Goal: Information Seeking & Learning: Learn about a topic

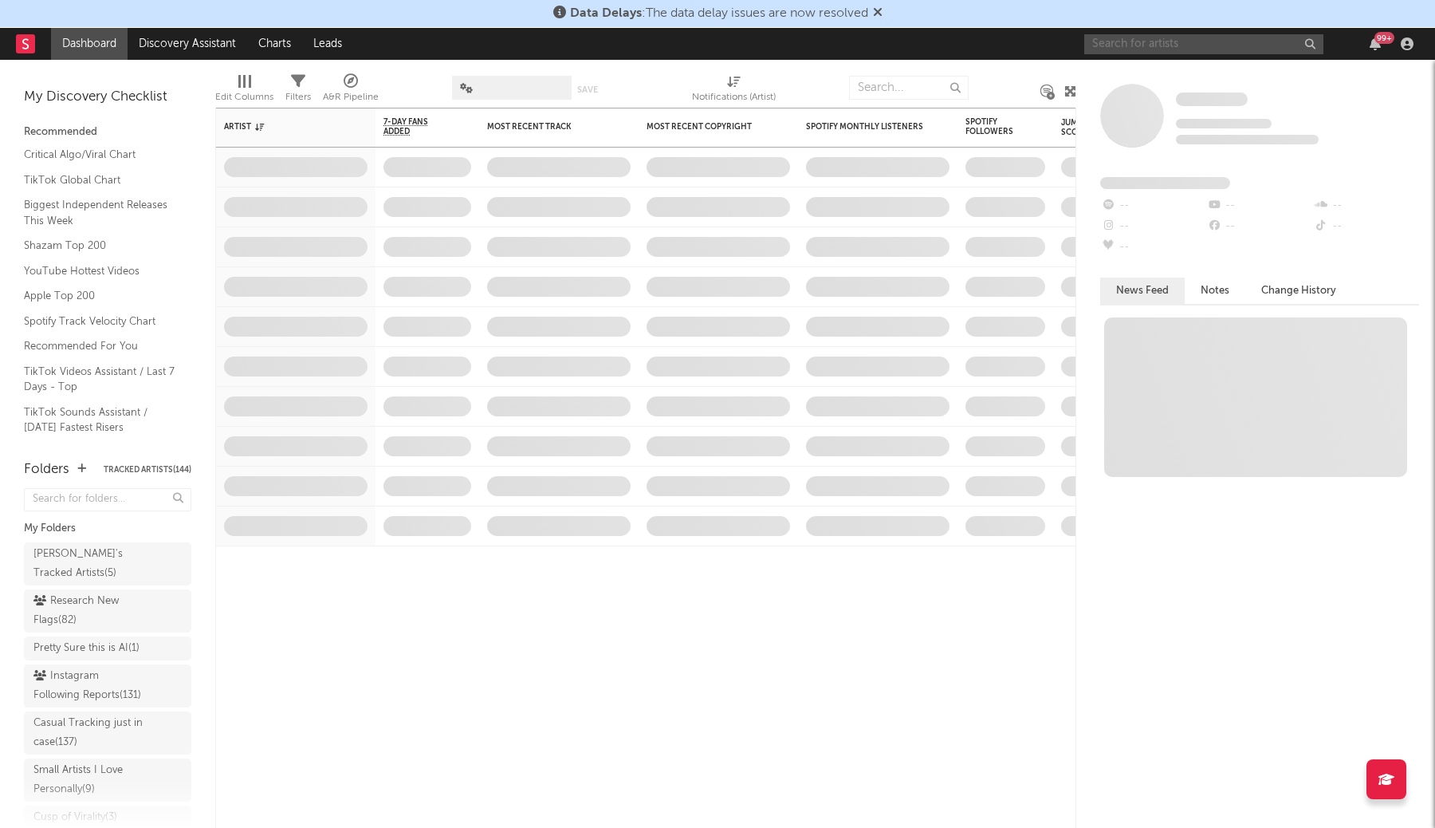
click at [1265, 49] on input "text" at bounding box center [1203, 44] width 239 height 20
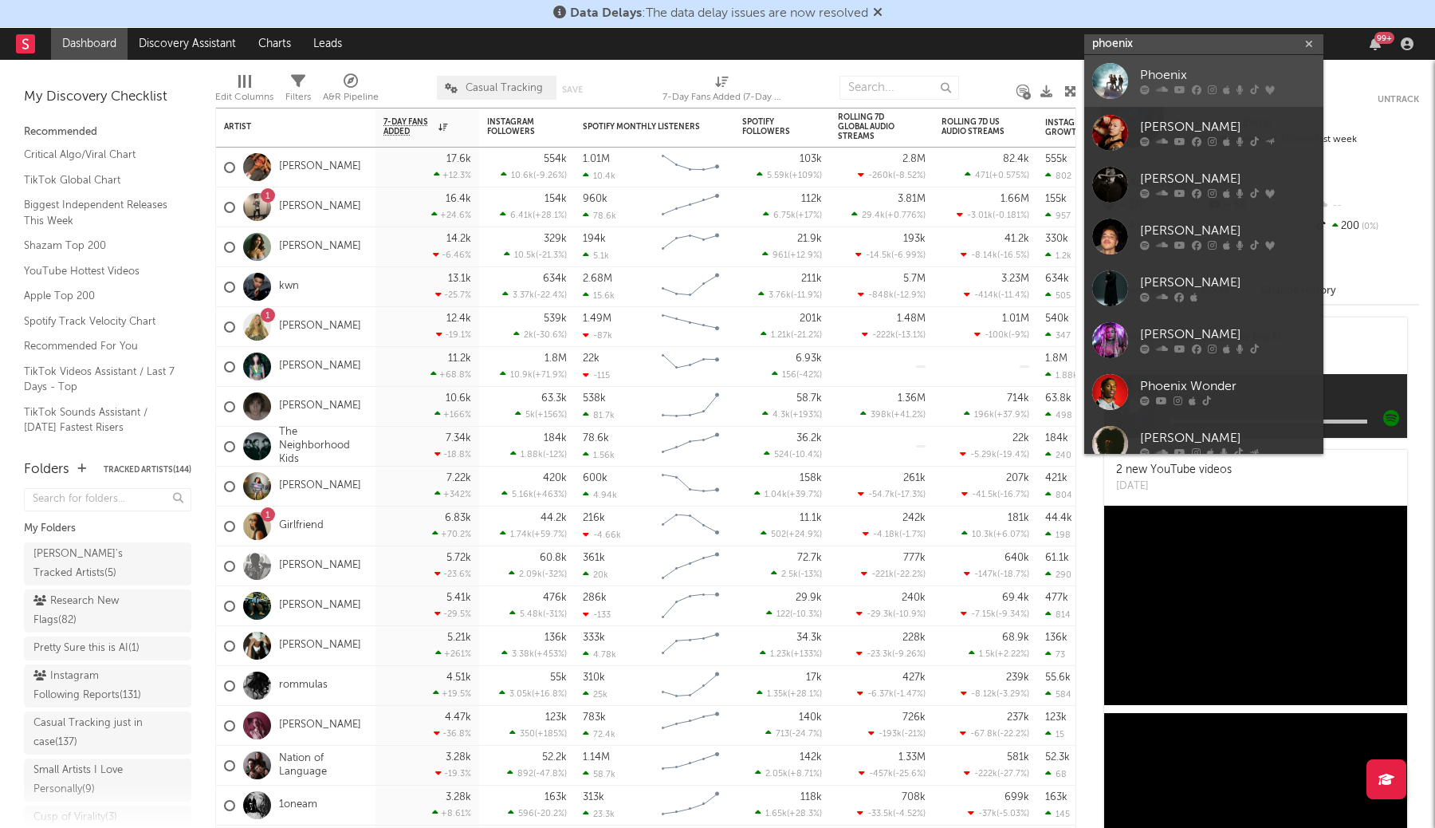
type input "phoenix"
click at [1234, 74] on div "Phoenix" at bounding box center [1227, 75] width 175 height 19
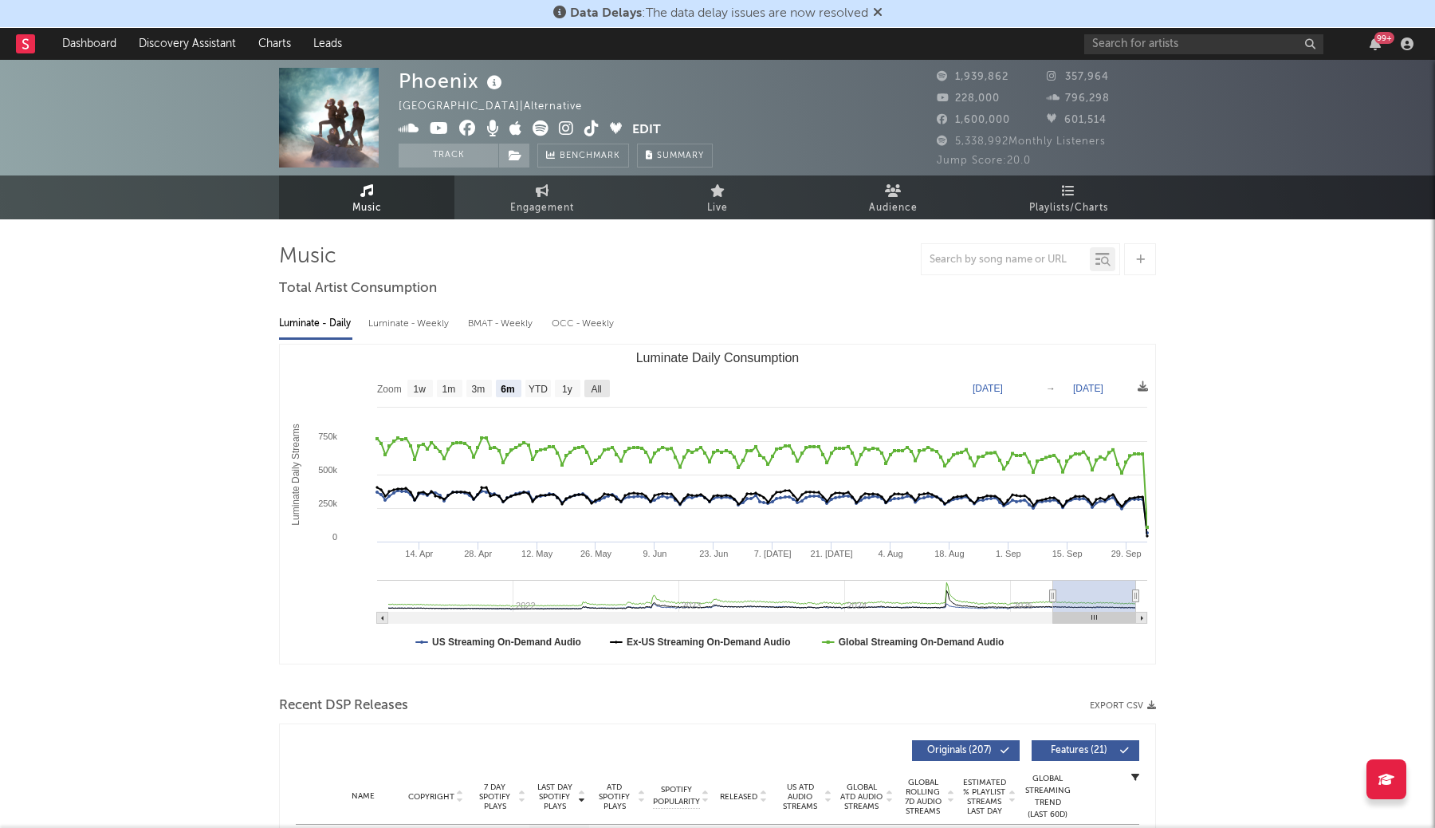
click at [592, 387] on text "All" at bounding box center [596, 389] width 10 height 11
select select "All"
type input "2021-03-31"
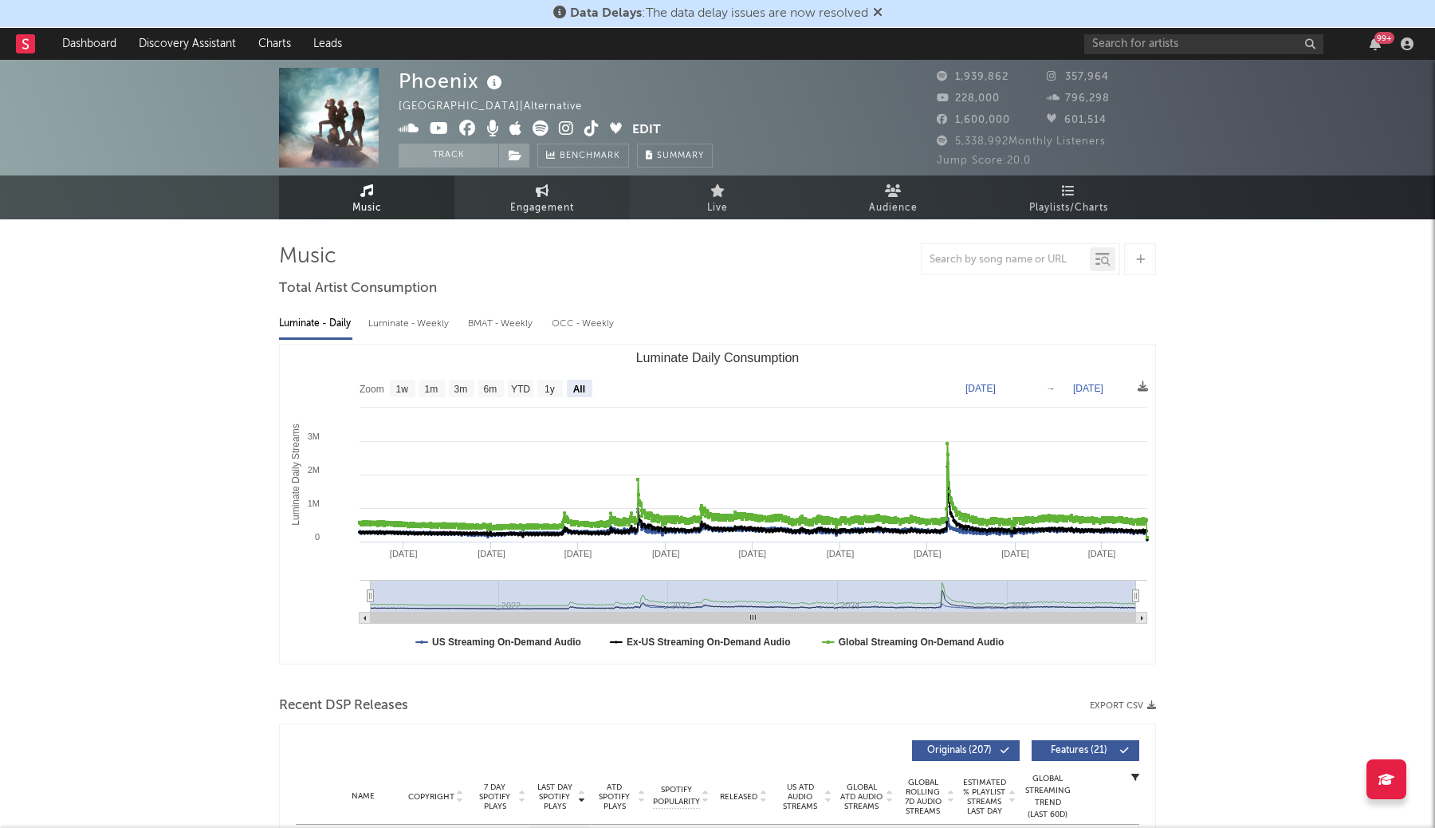
click at [507, 194] on link "Engagement" at bounding box center [541, 197] width 175 height 44
select select "1w"
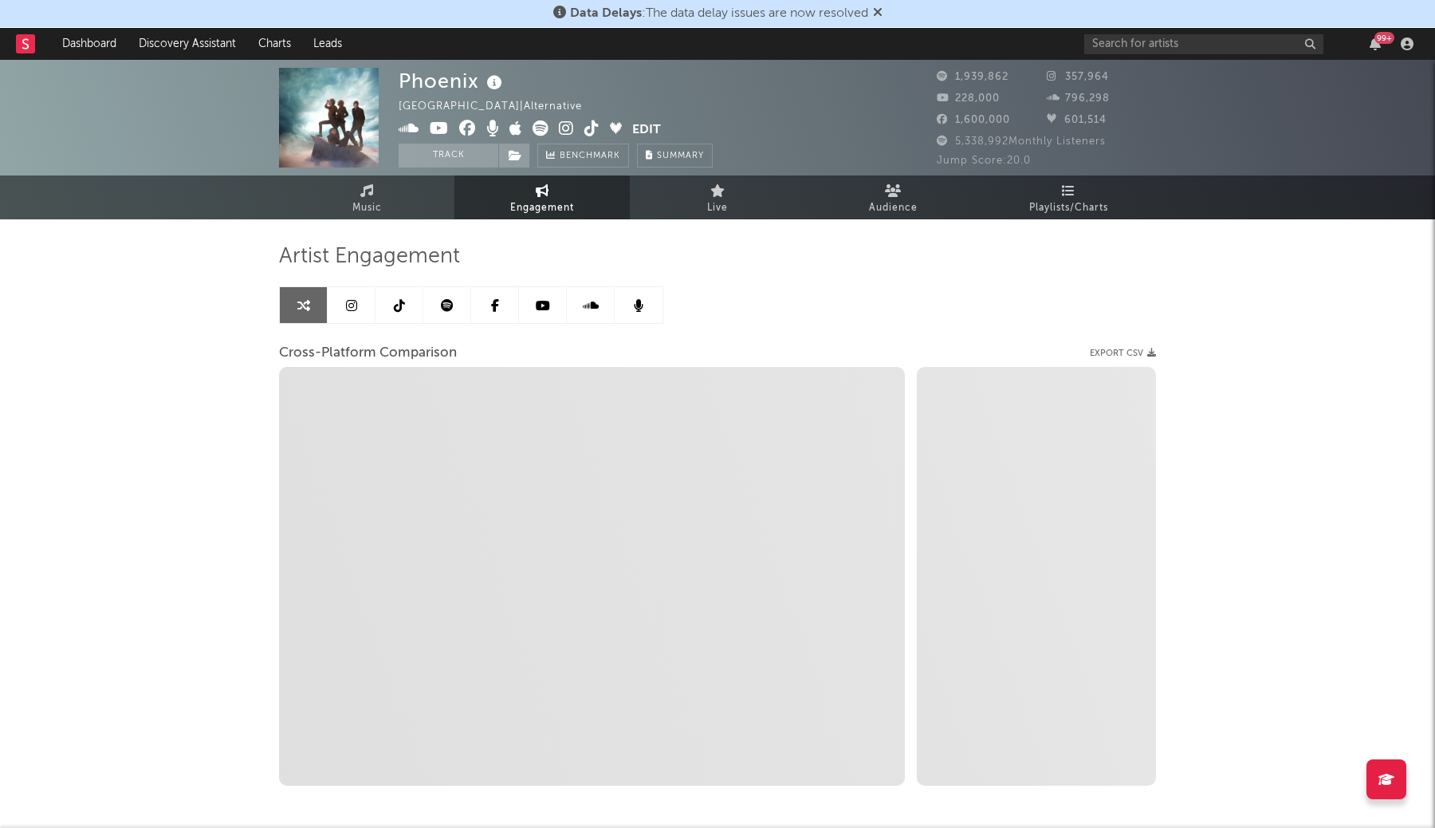
click at [879, 10] on icon at bounding box center [878, 12] width 10 height 13
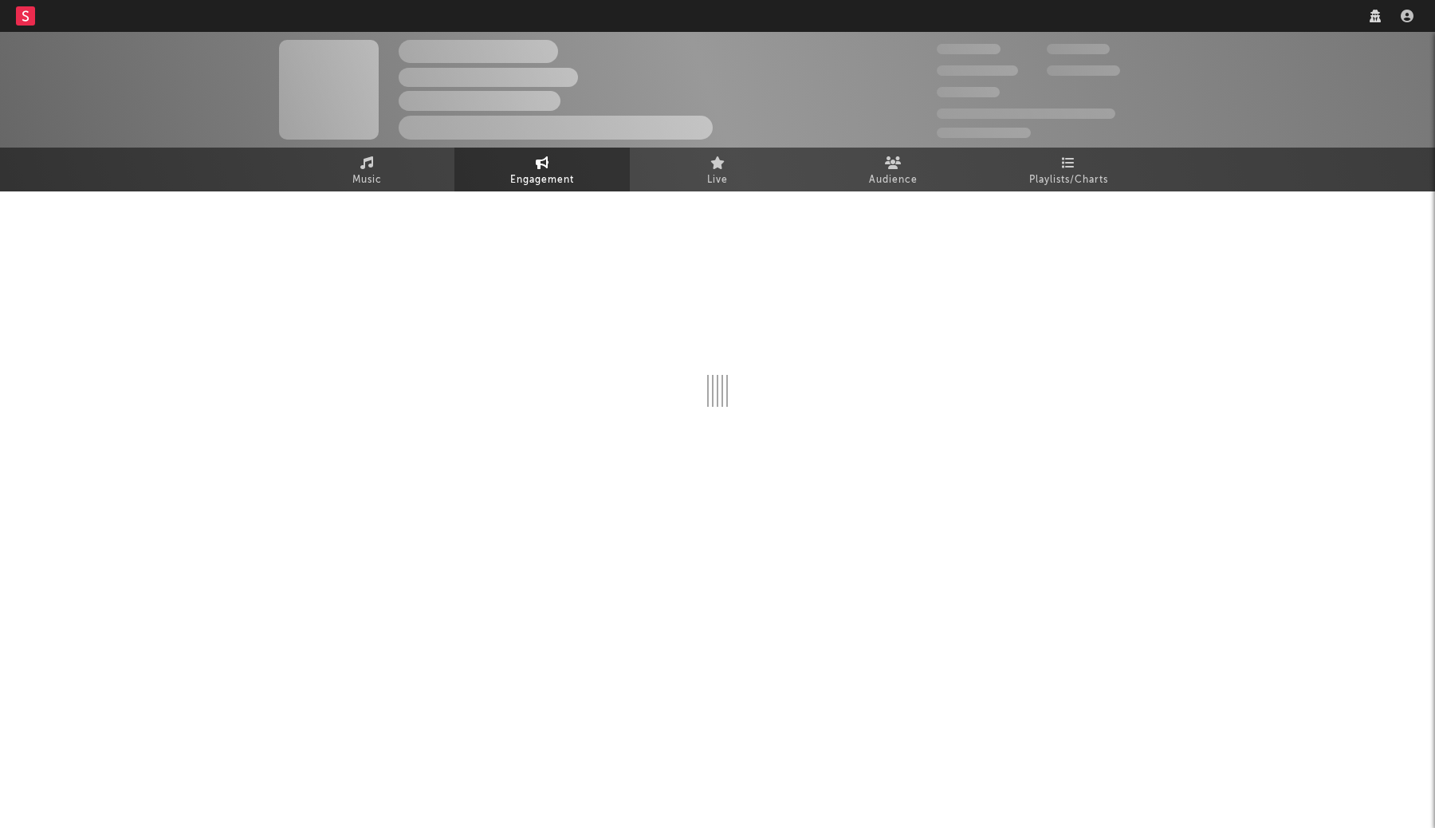
select select "1w"
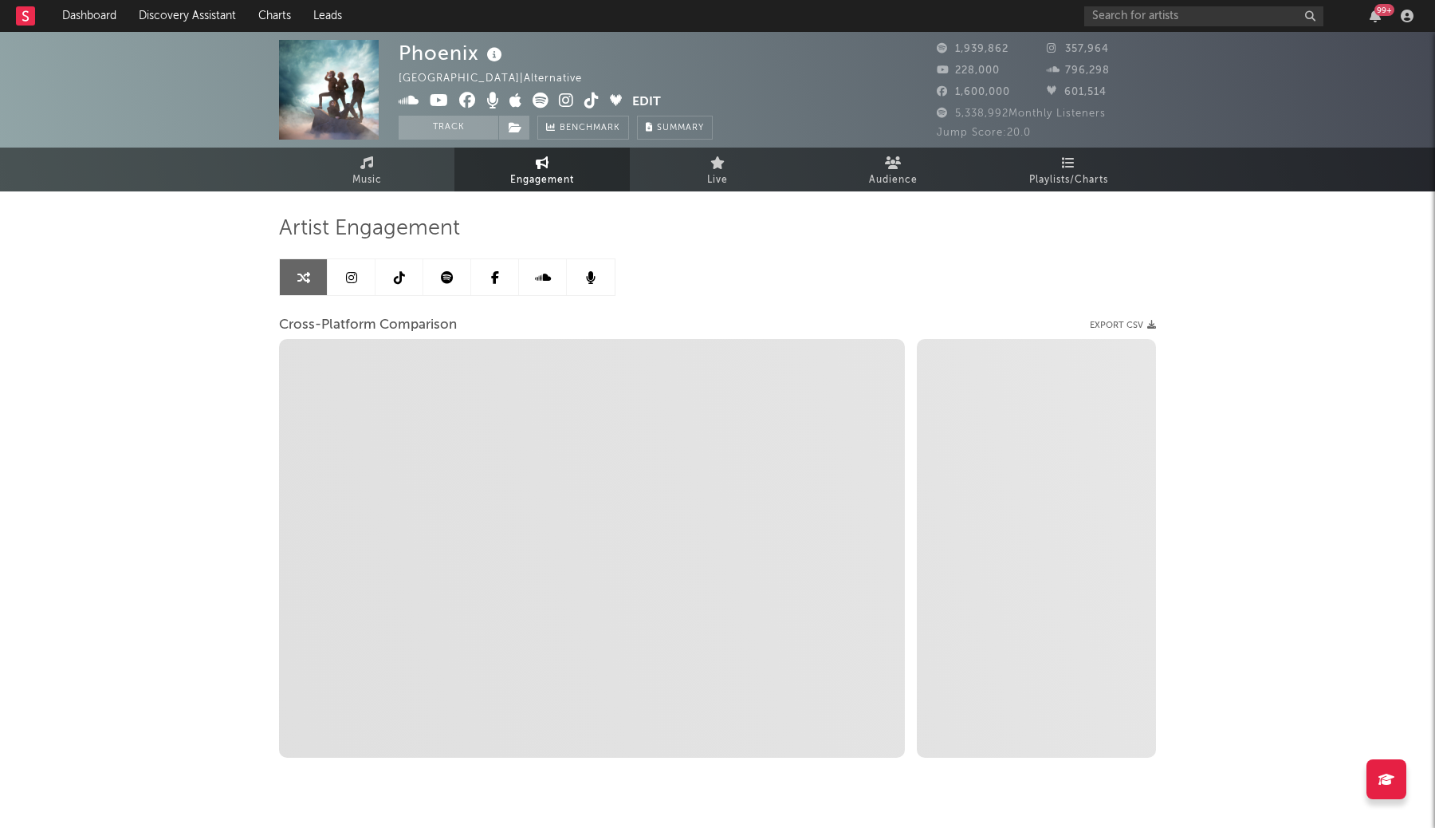
select select "1m"
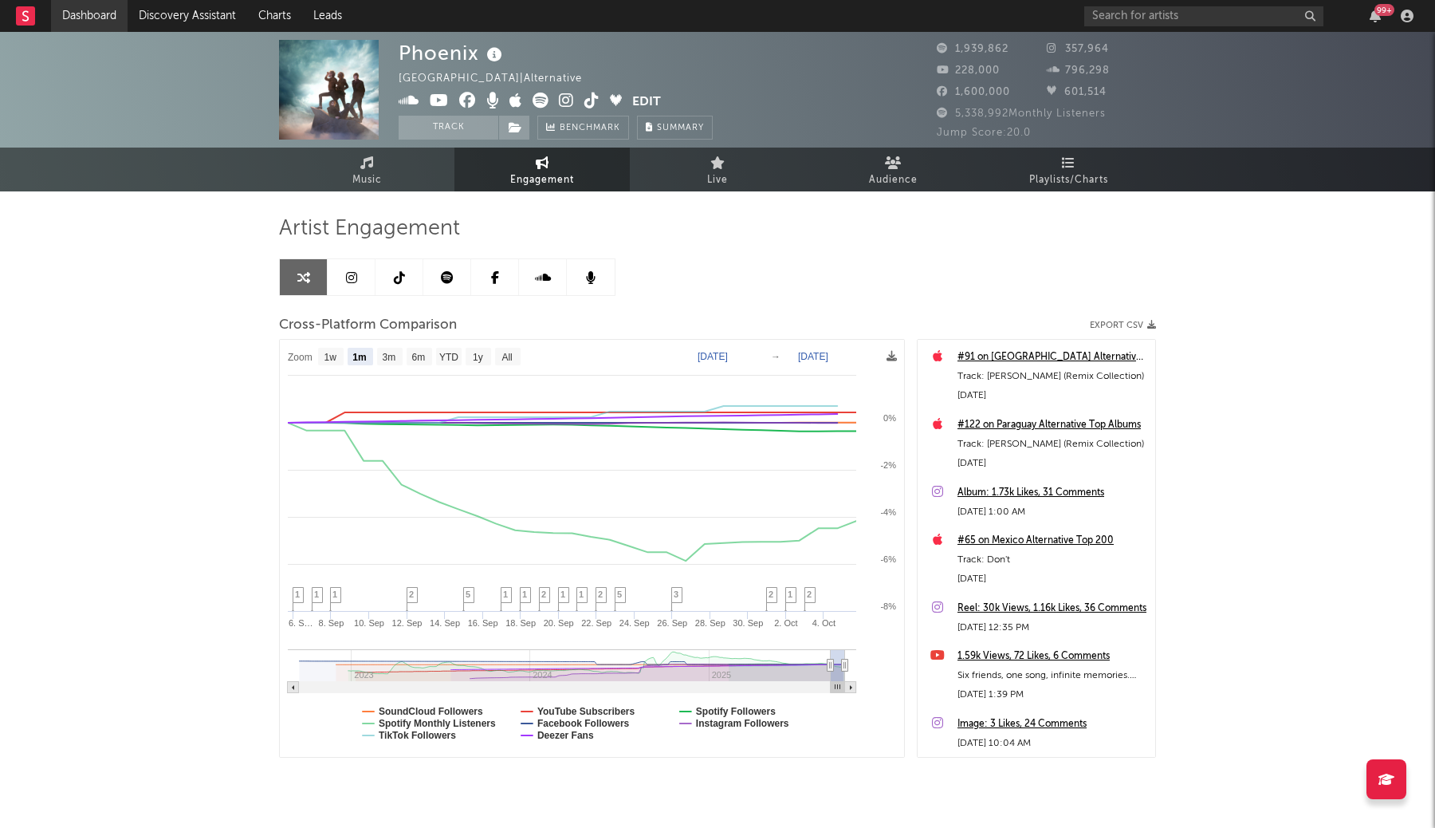
click at [101, 22] on link "Dashboard" at bounding box center [89, 16] width 77 height 32
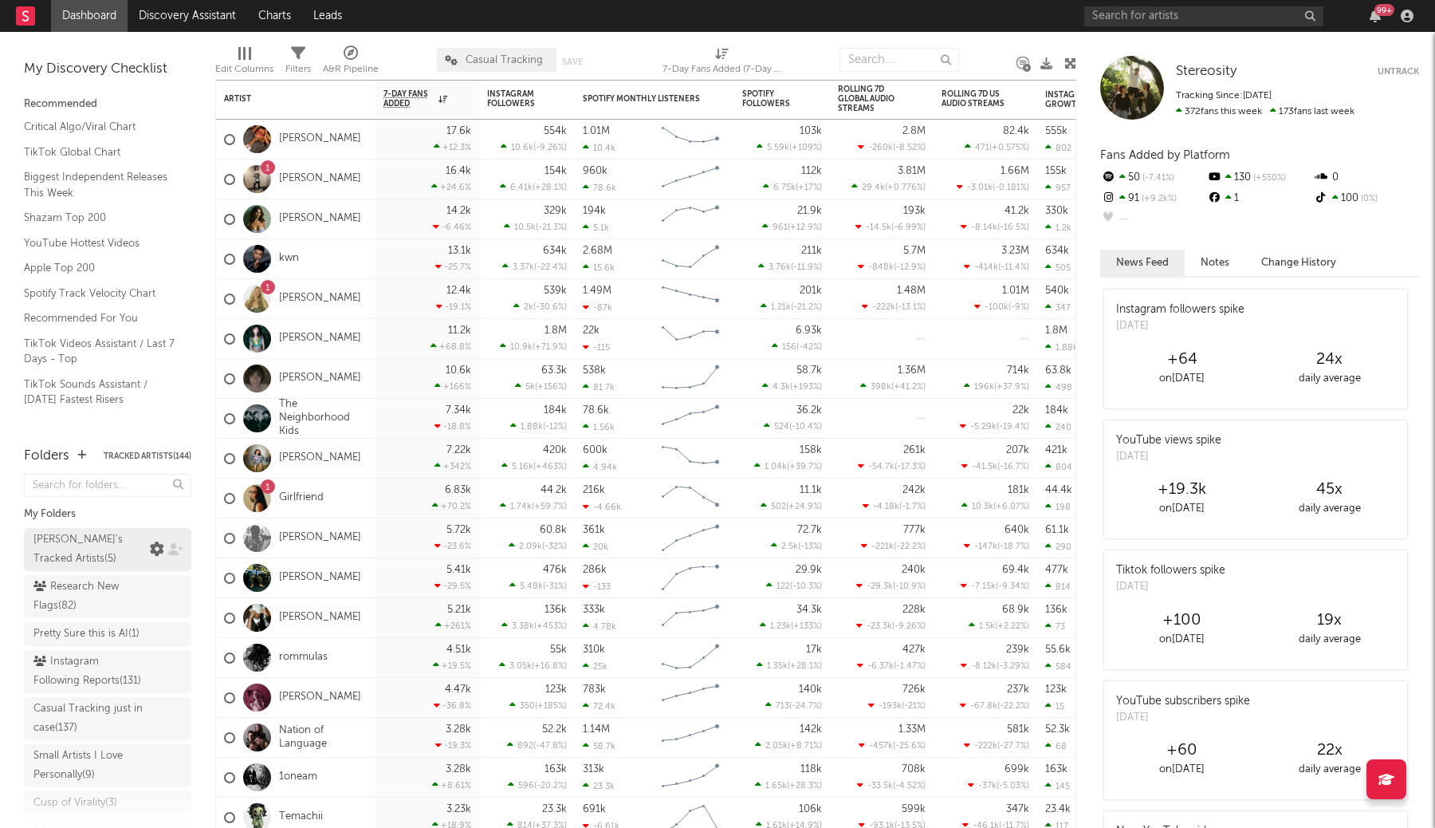
click at [151, 542] on icon at bounding box center [157, 549] width 14 height 14
click at [115, 546] on div "[PERSON_NAME]'s Tracked Artists ( 5 )" at bounding box center [89, 549] width 112 height 38
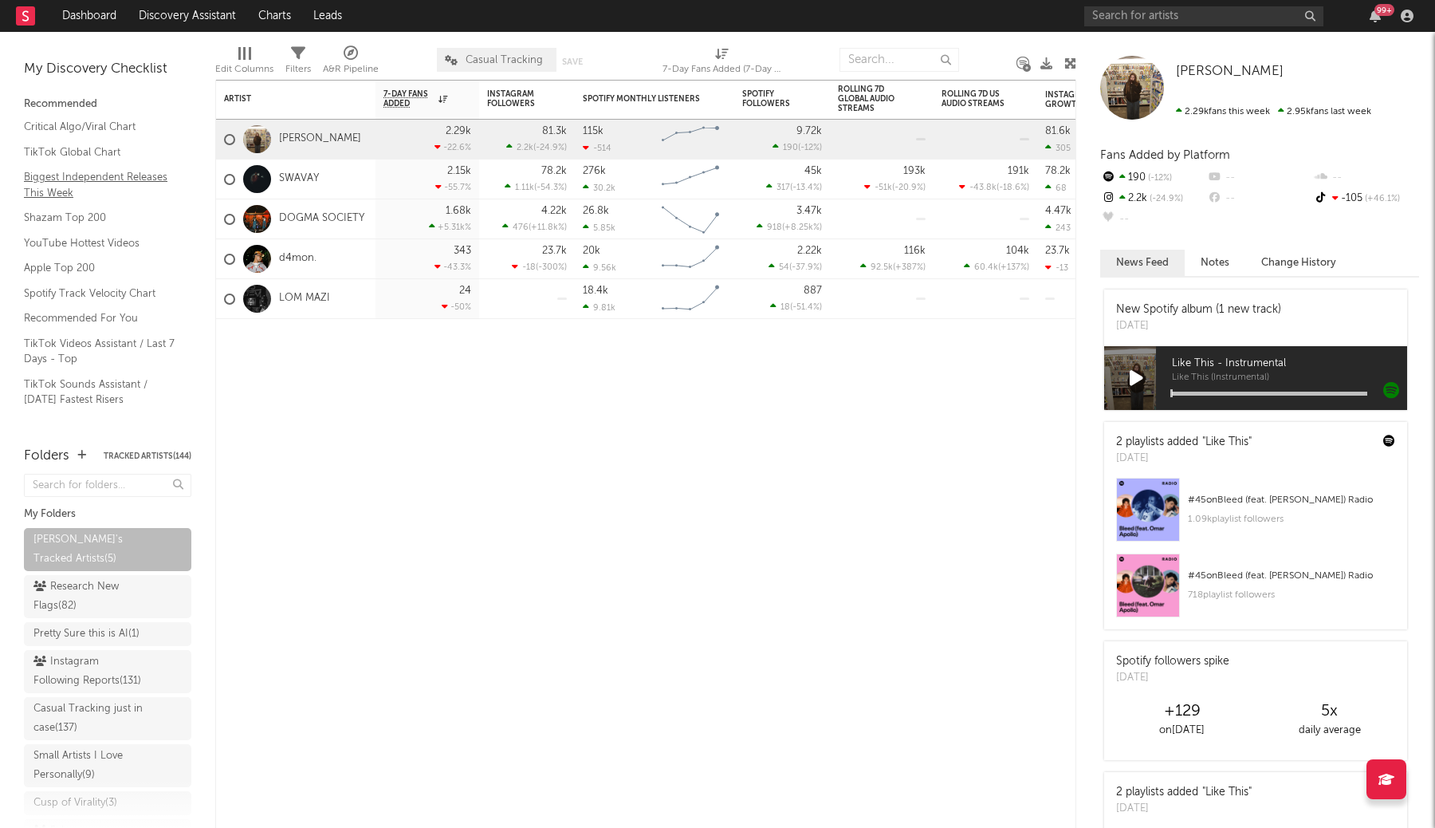
click at [152, 188] on link "Biggest Independent Releases This Week" at bounding box center [99, 184] width 151 height 33
click at [111, 14] on link "Dashboard" at bounding box center [89, 16] width 77 height 32
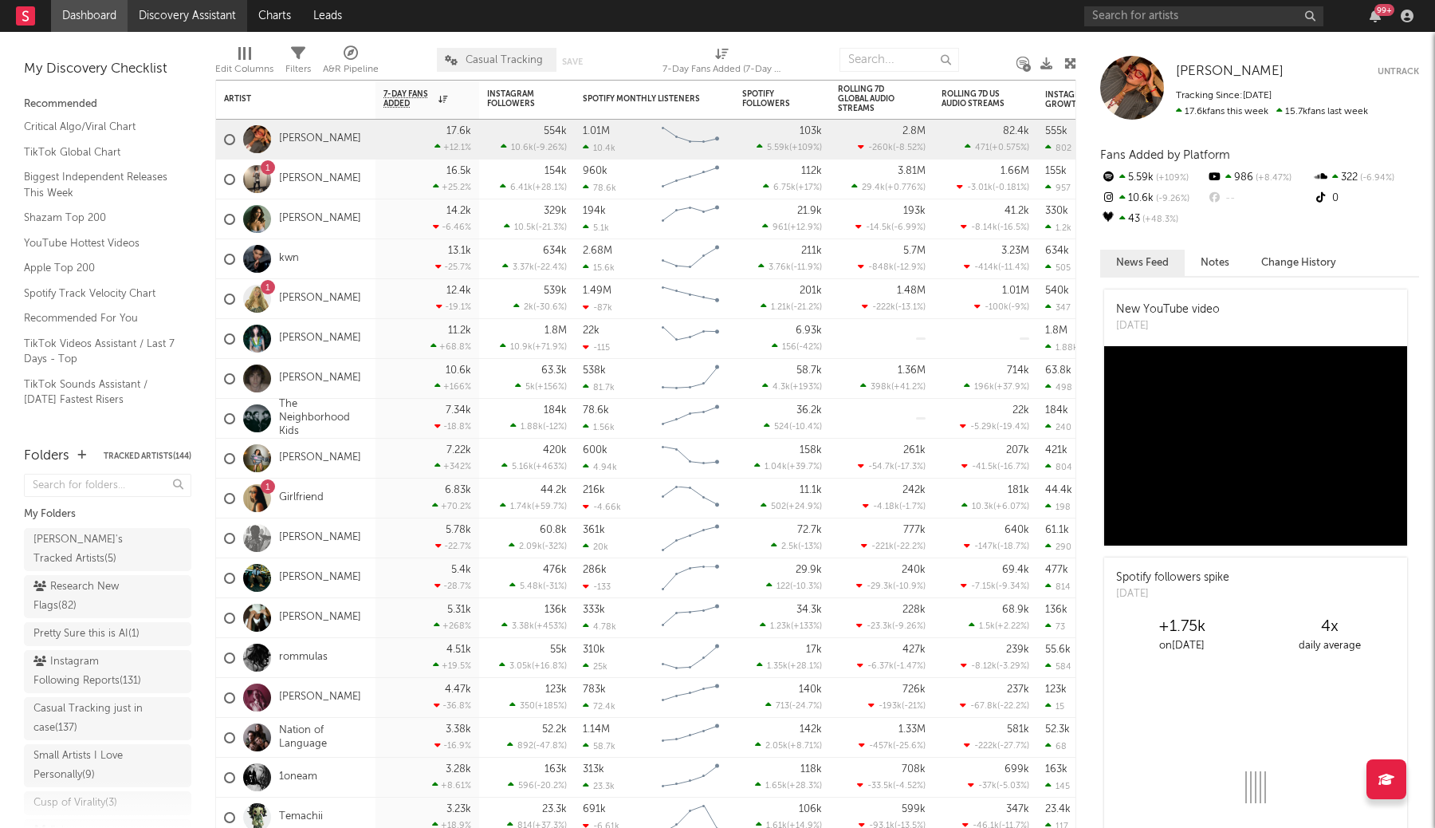
click at [195, 28] on link "Discovery Assistant" at bounding box center [188, 16] width 120 height 32
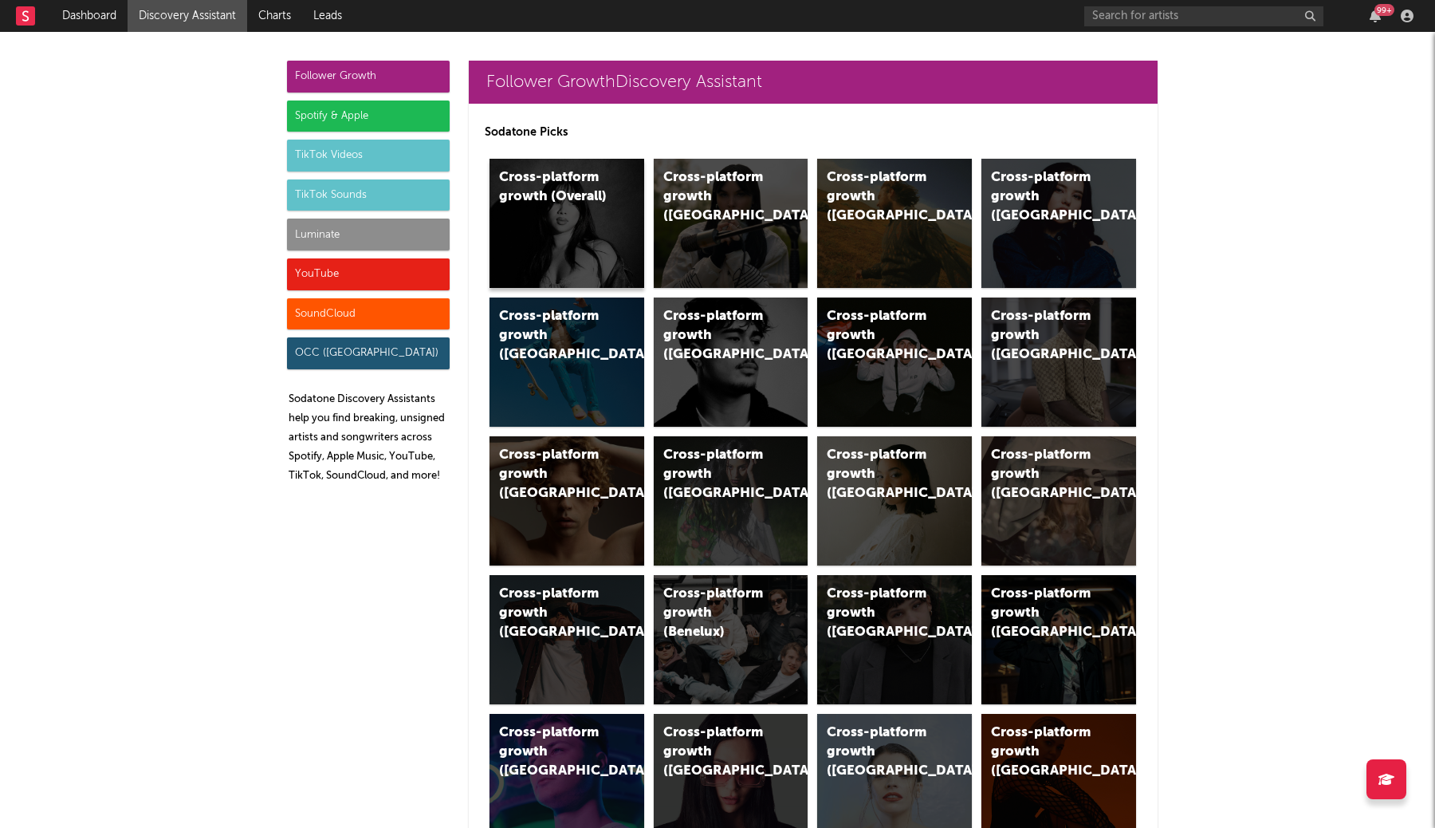
click at [596, 219] on div "Cross-platform growth (Overall)" at bounding box center [567, 223] width 155 height 129
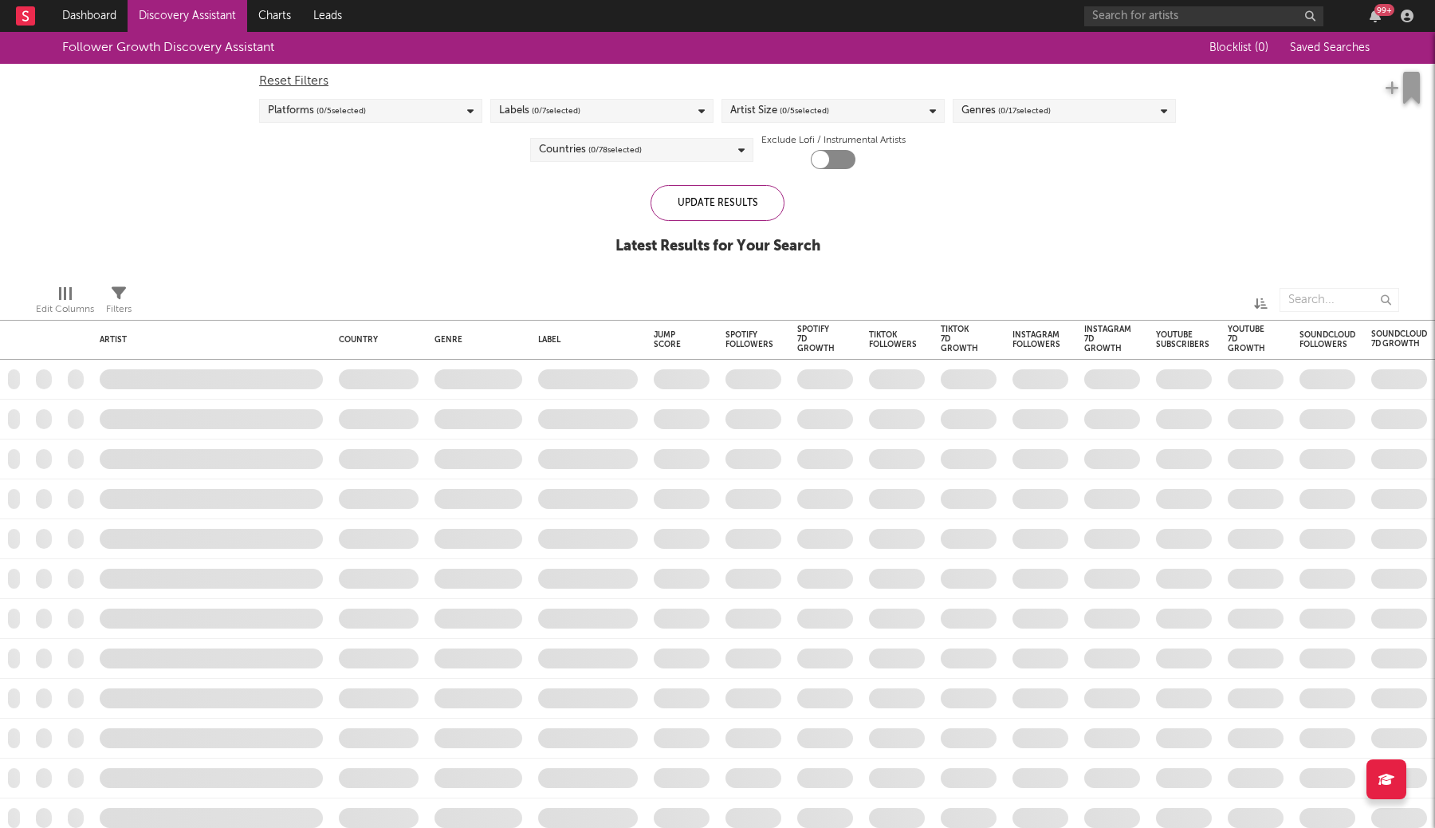
checkbox input "true"
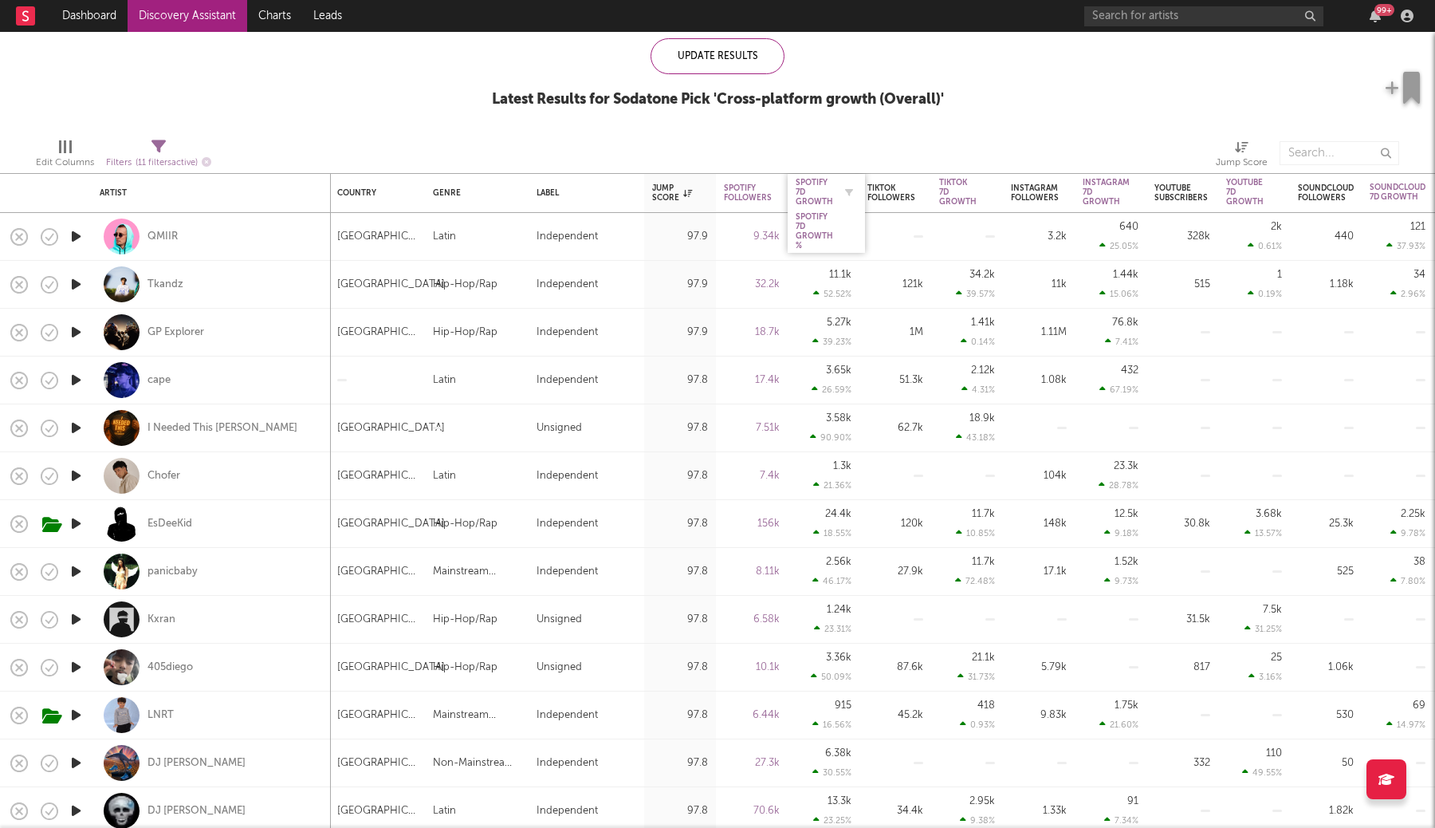
click at [828, 195] on div "Spotify 7D Growth" at bounding box center [814, 192] width 37 height 29
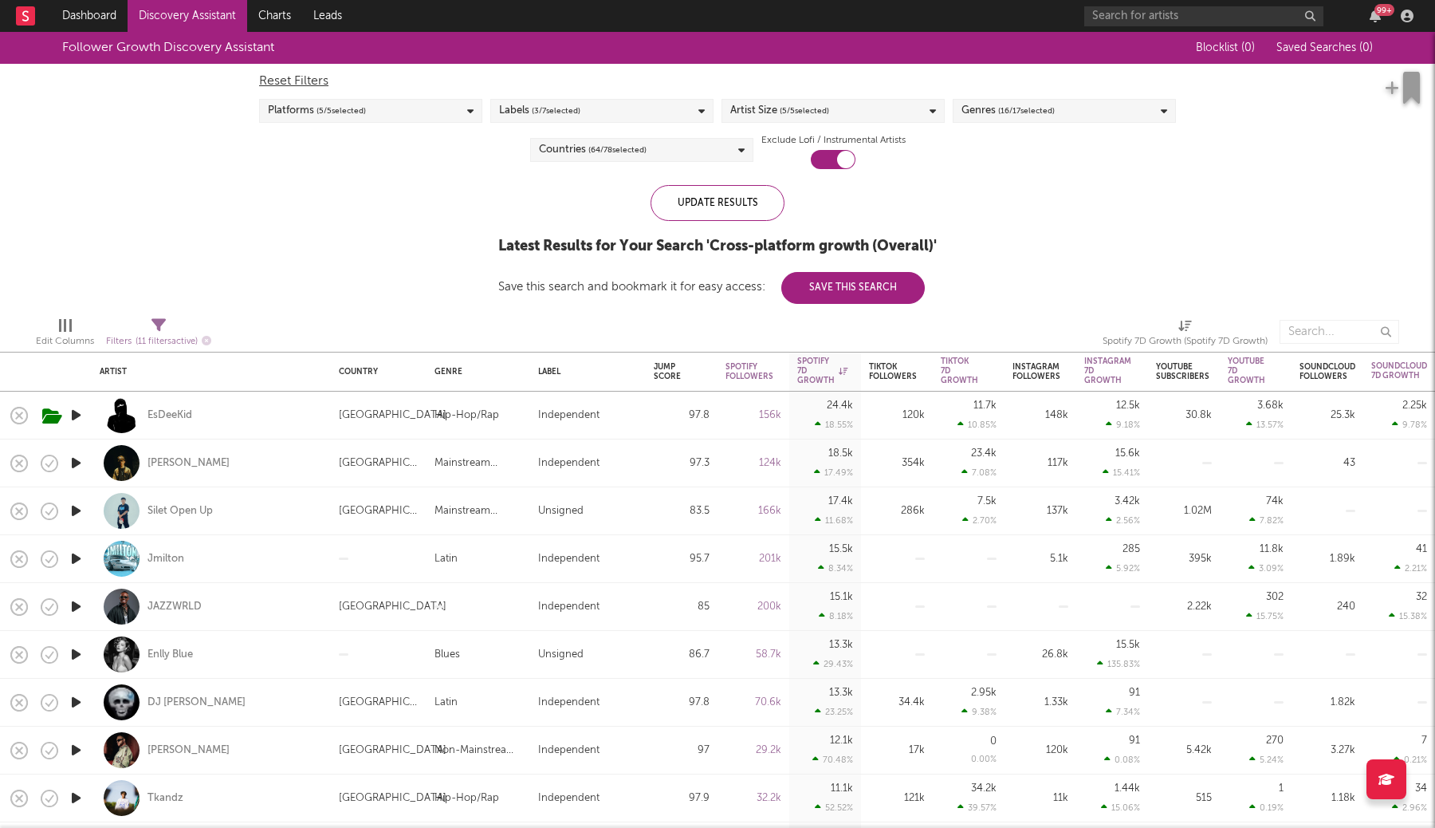
click at [201, 25] on link "Discovery Assistant" at bounding box center [188, 16] width 120 height 32
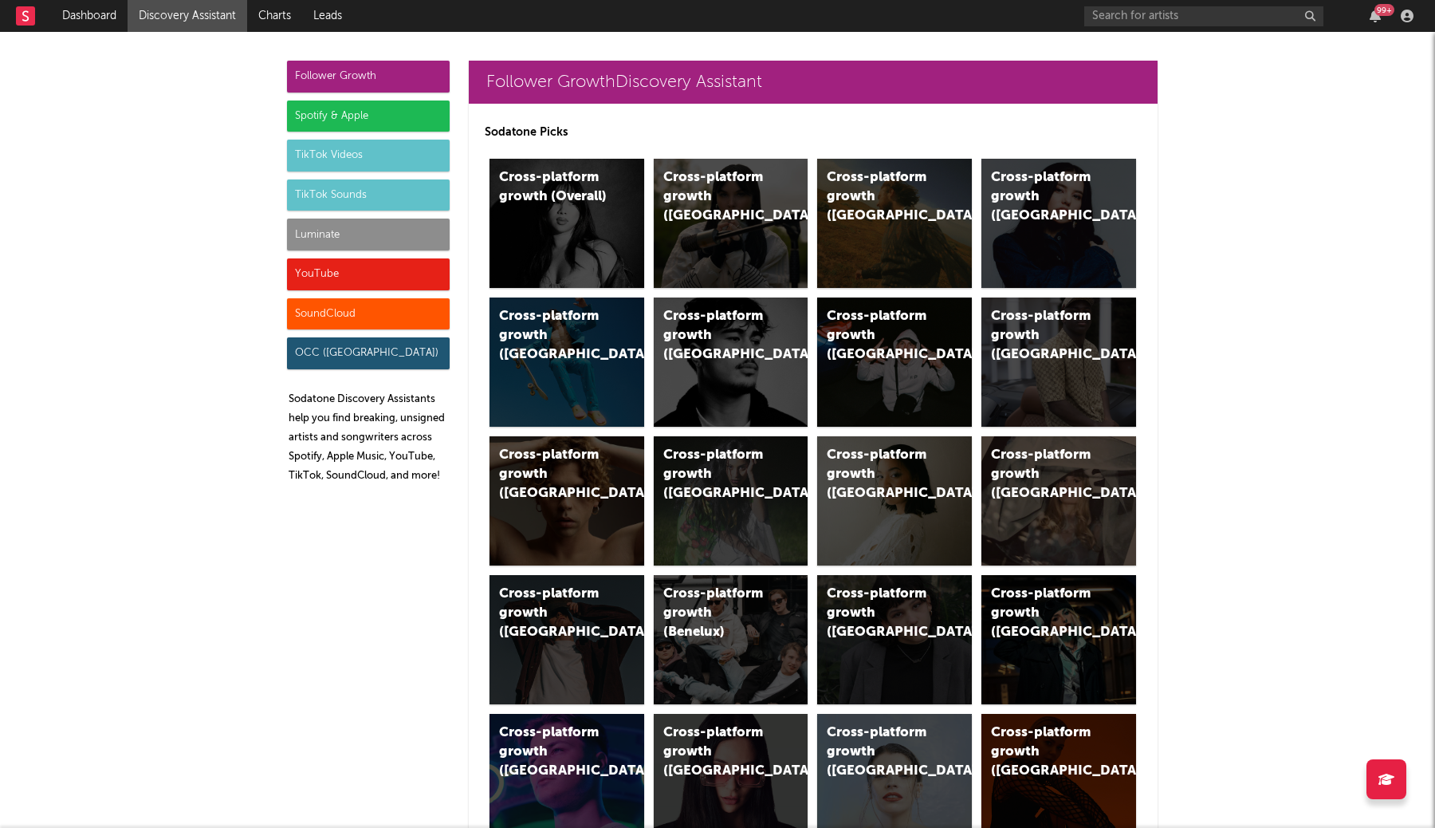
click at [386, 119] on div "Spotify & Apple" at bounding box center [368, 116] width 163 height 32
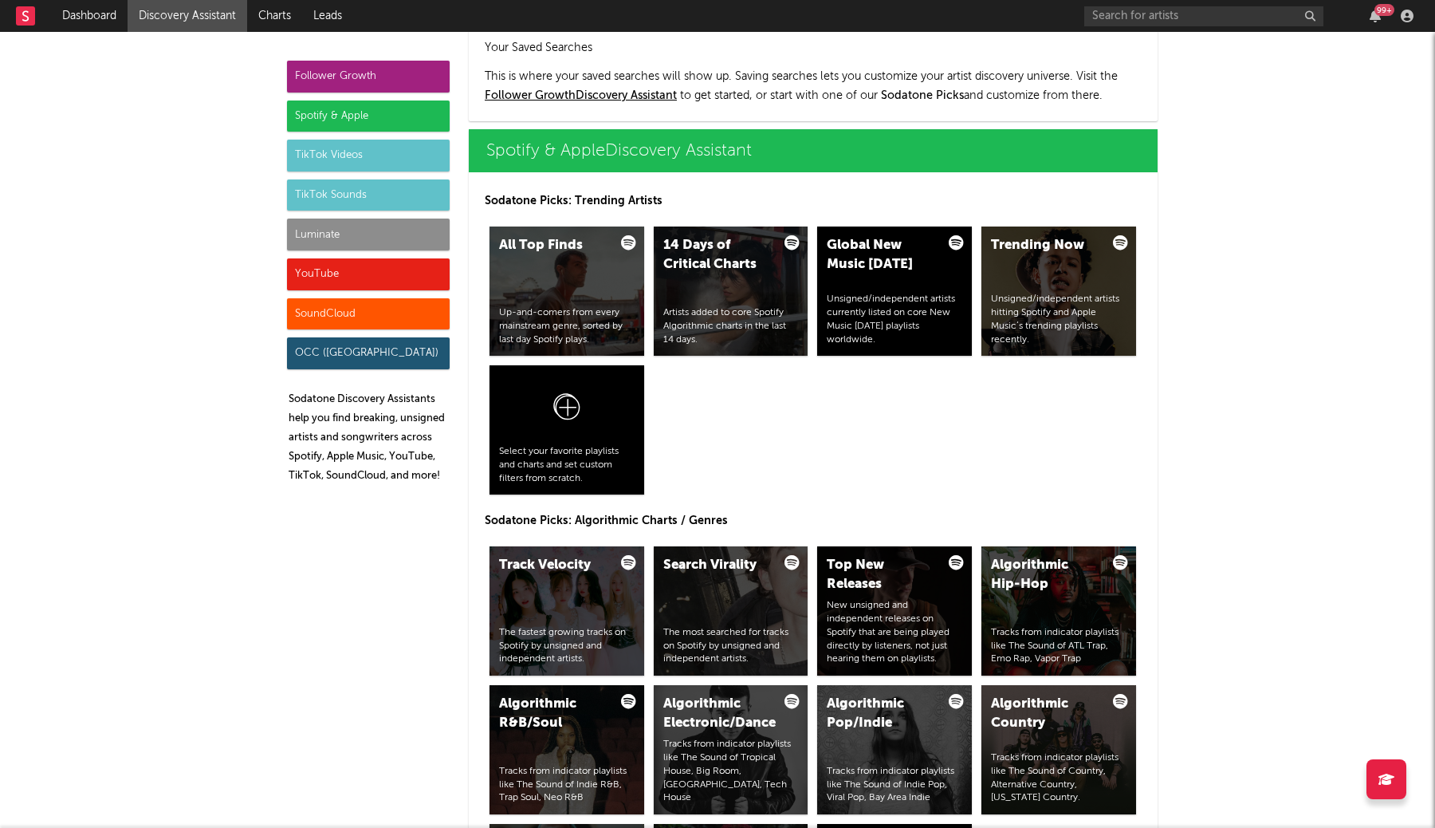
scroll to position [1594, 0]
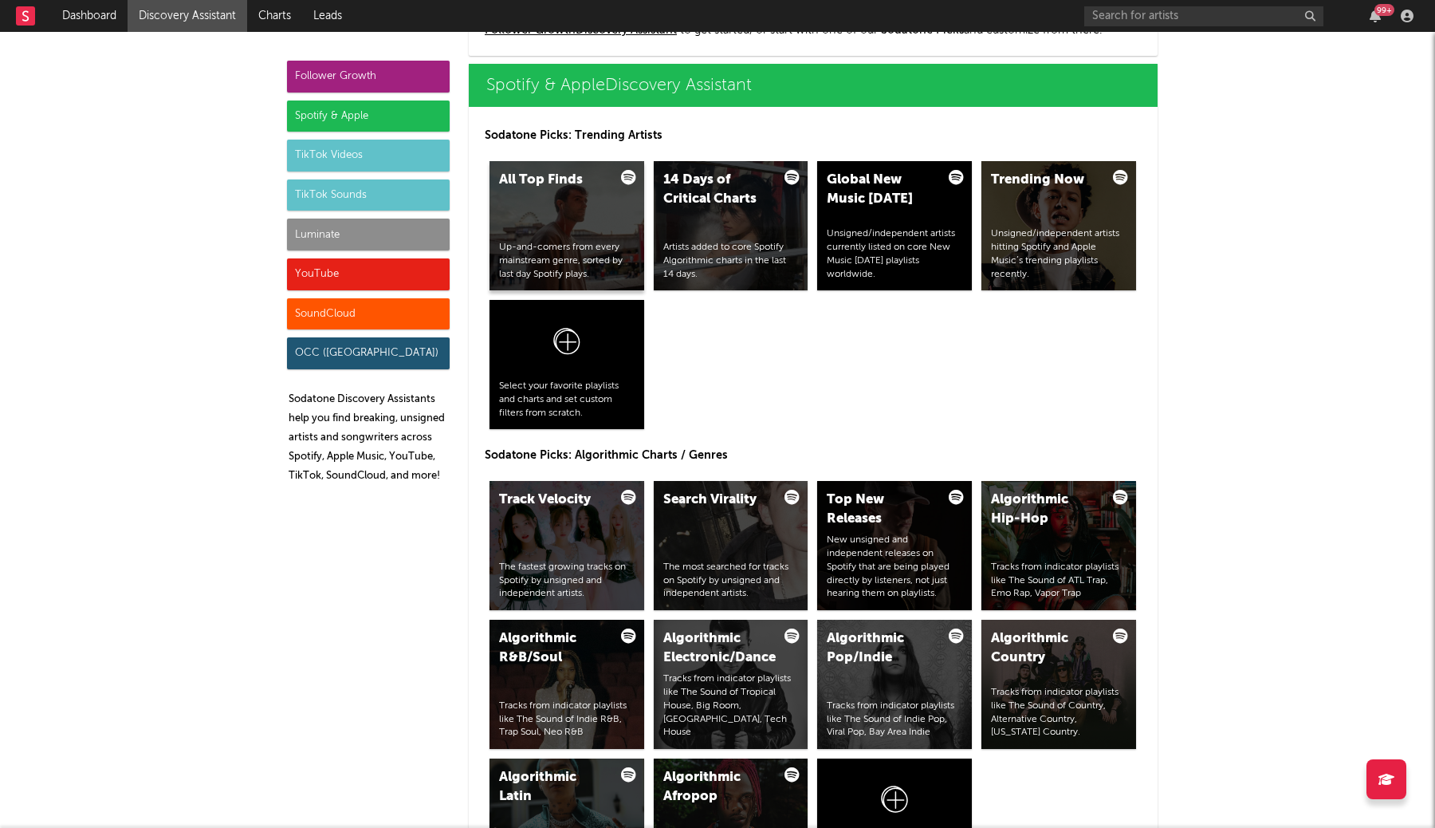
click at [613, 231] on div "All Top Finds Up-and-comers from every mainstream genre, sorted by last day Spo…" at bounding box center [567, 225] width 155 height 129
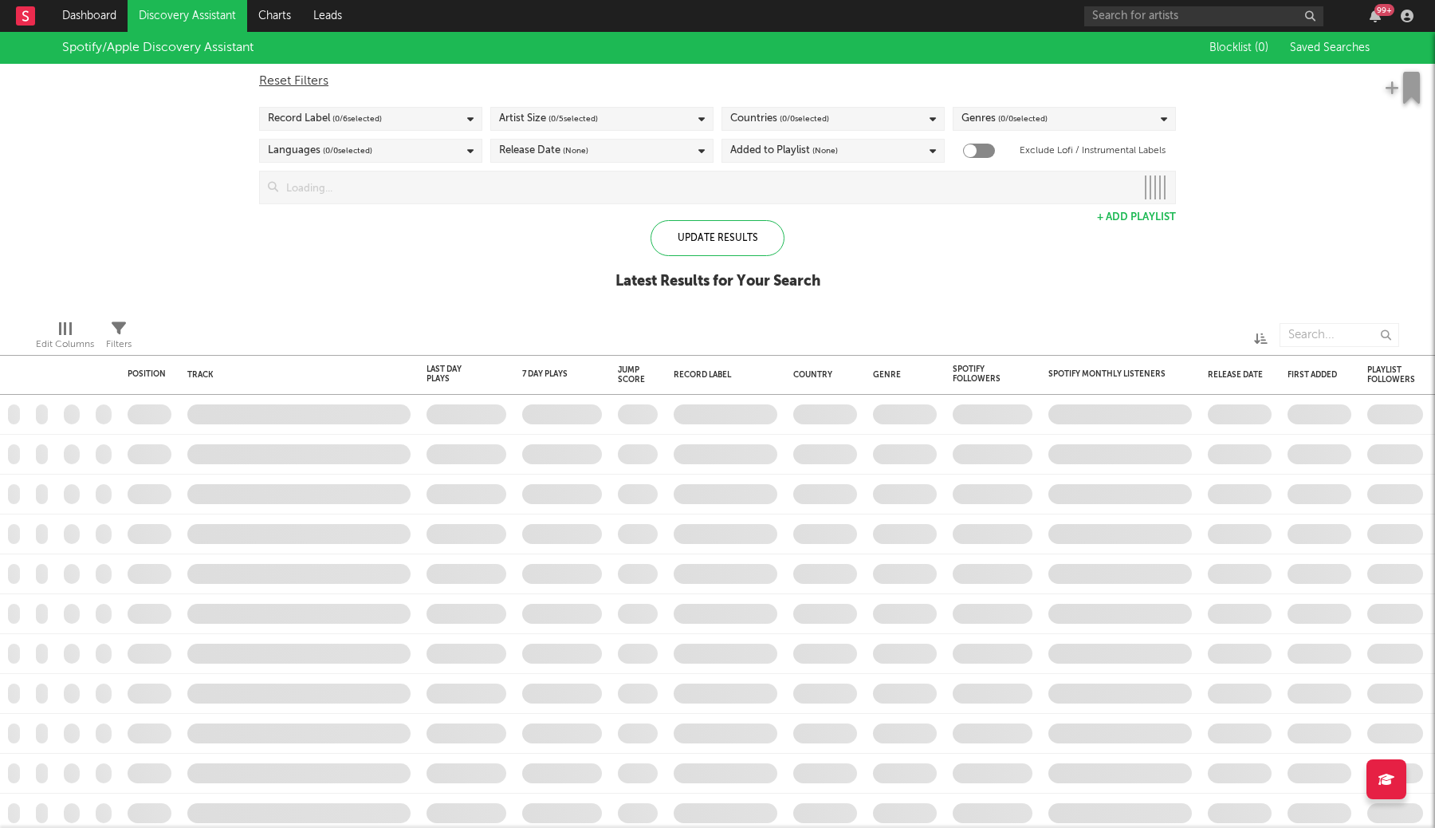
checkbox input "true"
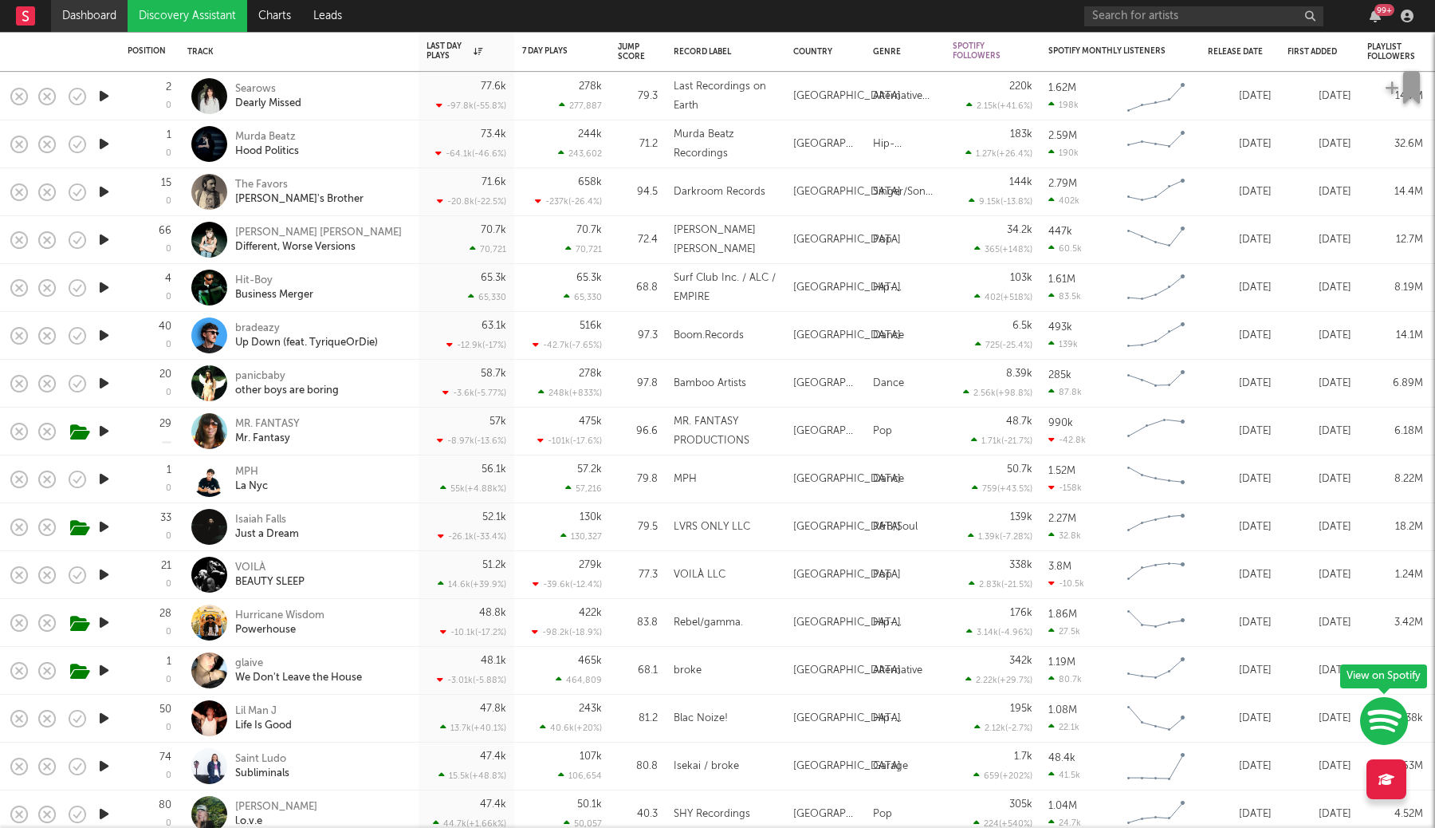
click at [69, 24] on link "Dashboard" at bounding box center [89, 16] width 77 height 32
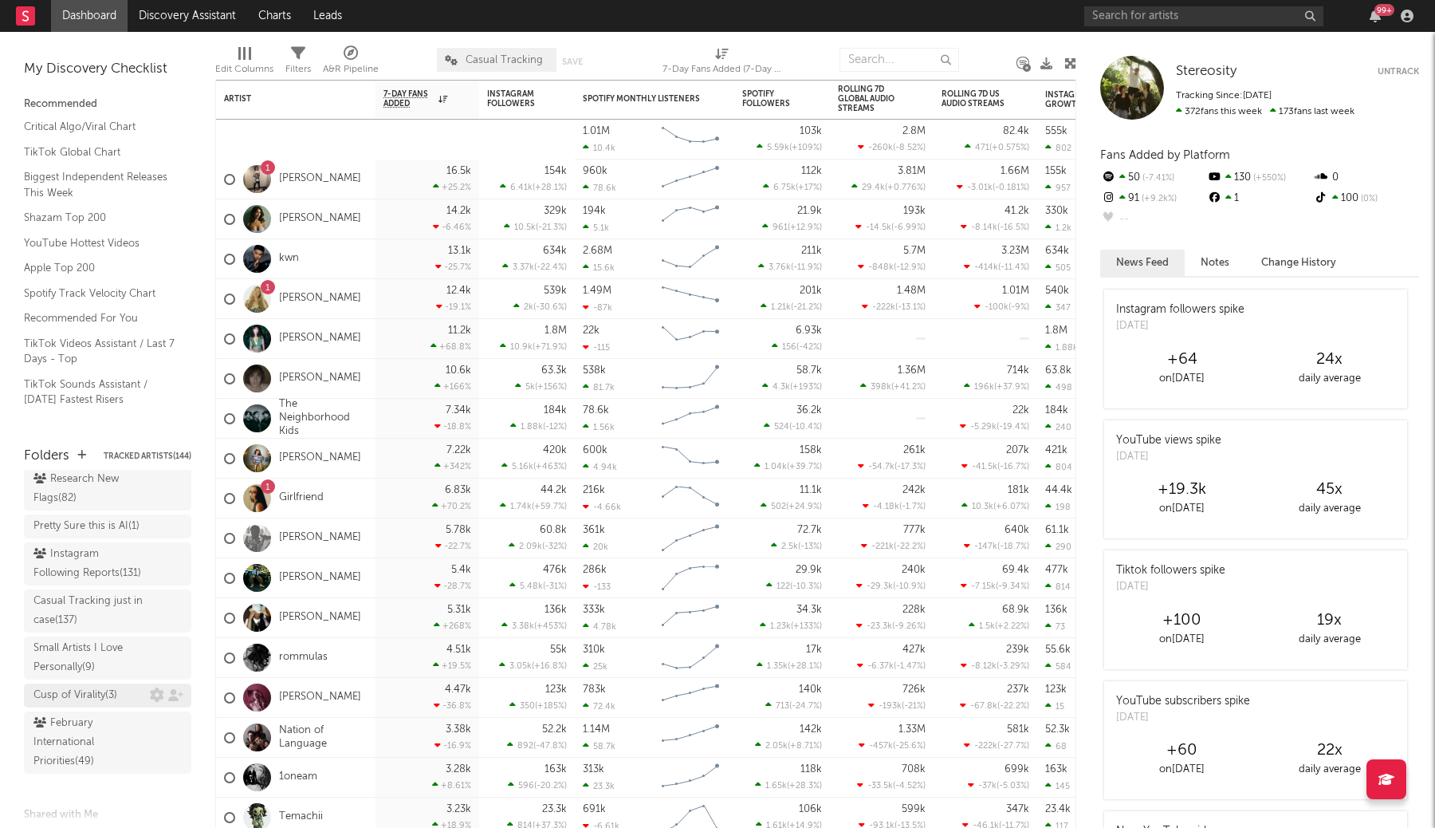
scroll to position [100, 0]
click at [107, 632] on div "Casual Tracking just in case ( 137 )" at bounding box center [89, 619] width 112 height 38
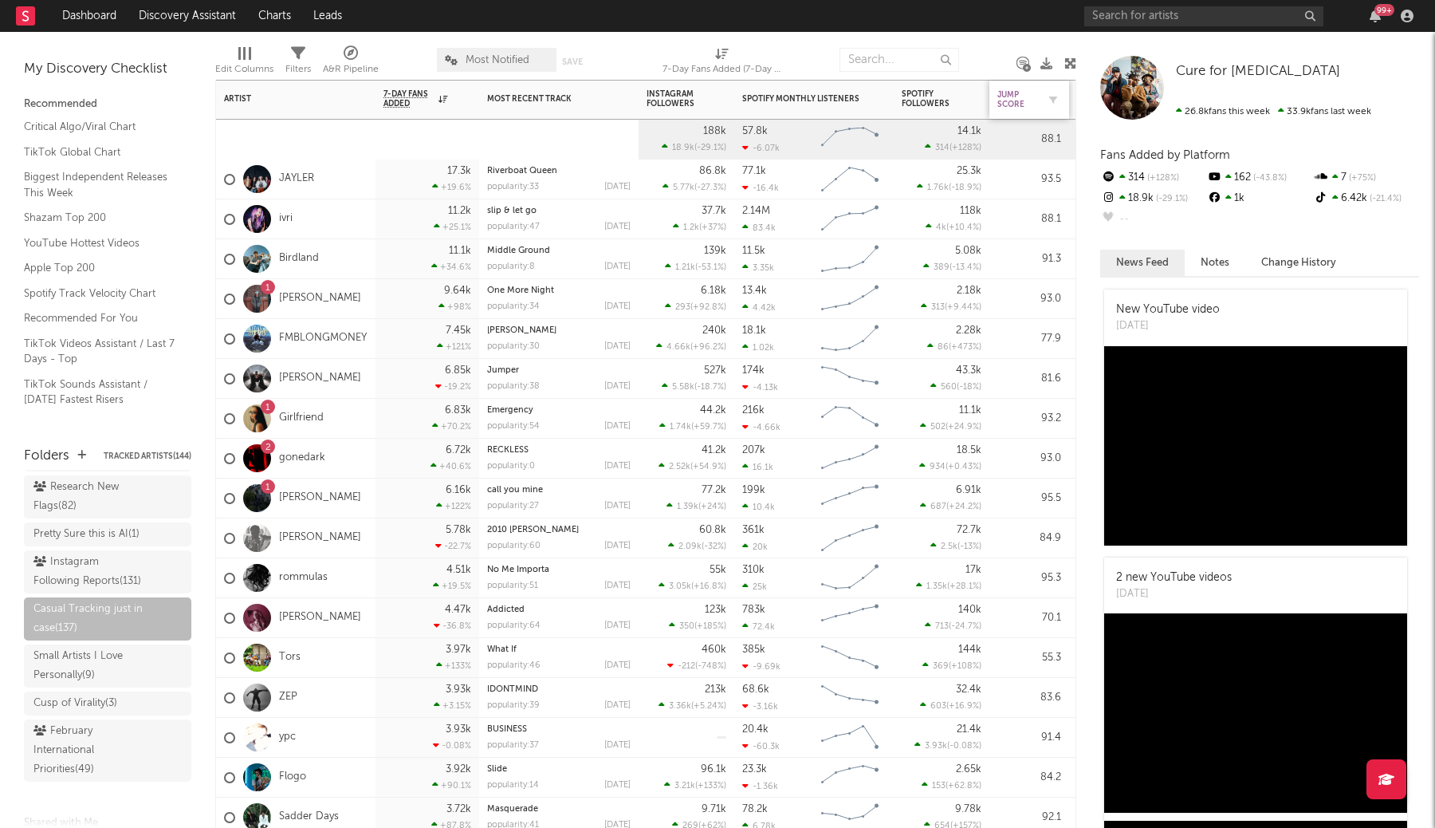
click at [1014, 106] on div "Jump Score" at bounding box center [1017, 99] width 40 height 19
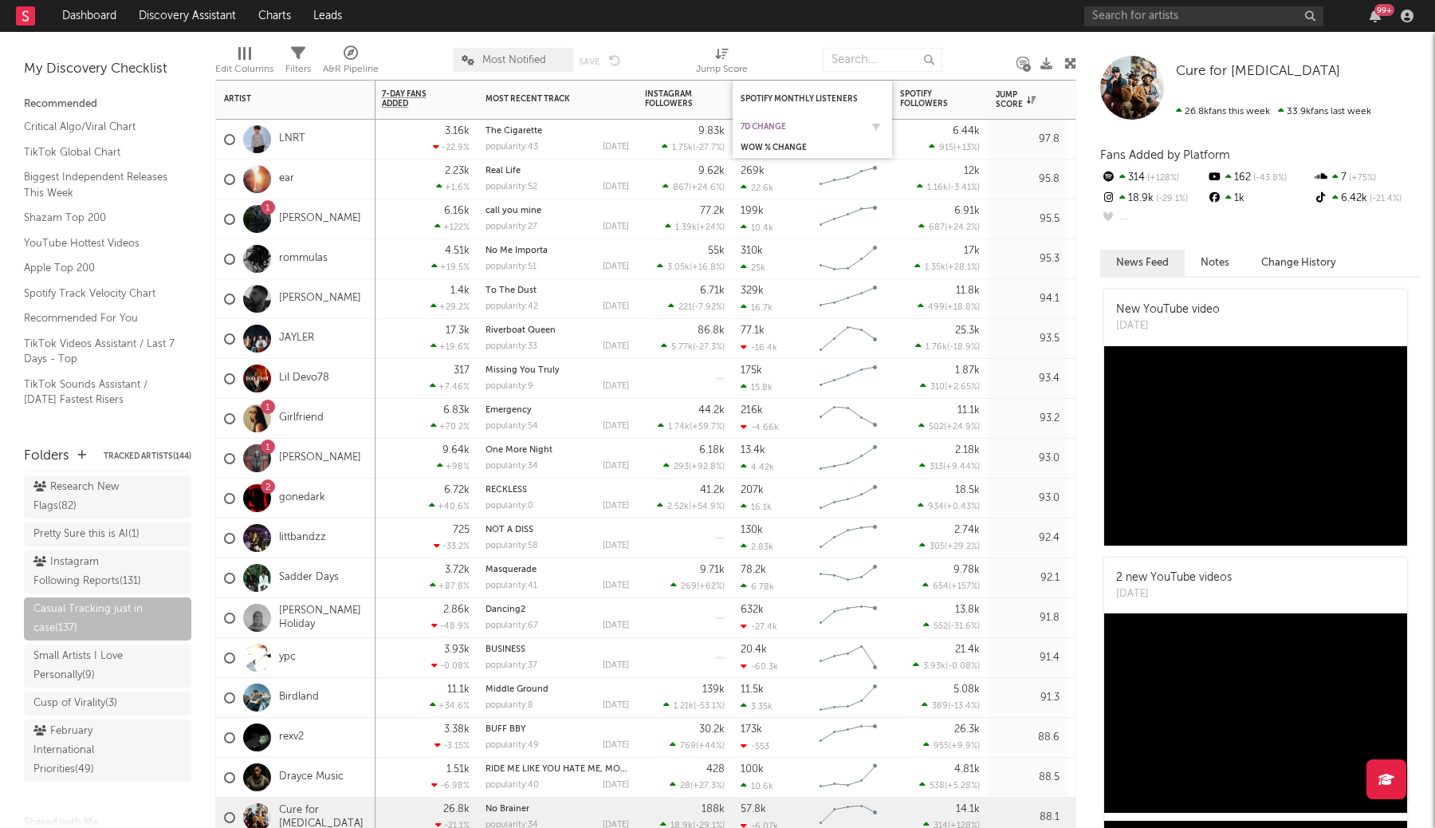
click at [776, 128] on div "7d Change" at bounding box center [801, 127] width 120 height 10
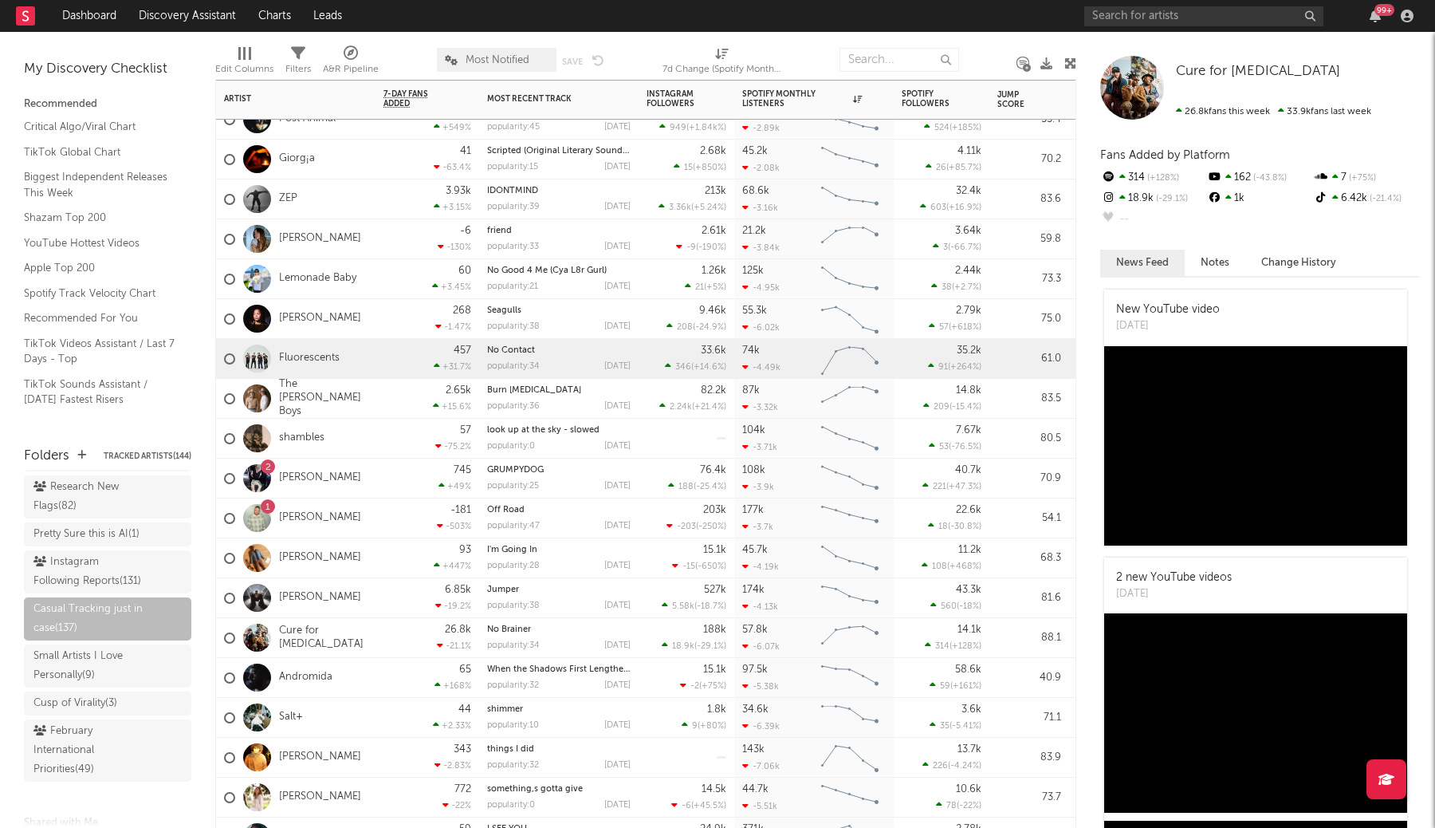
click at [399, 367] on div "457 +31.7 %" at bounding box center [428, 358] width 88 height 39
